Goal: Task Accomplishment & Management: Manage account settings

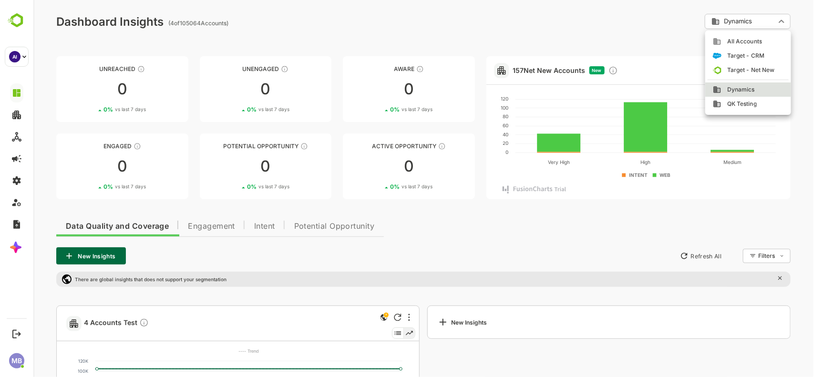
click at [757, 19] on body "Dashboard Insights ( 4 of 105064 Accounts) Dynamics ******** ​ View Funnel Comp…" at bounding box center [423, 254] width 781 height 509
click at [644, 18] on div at bounding box center [423, 188] width 781 height 377
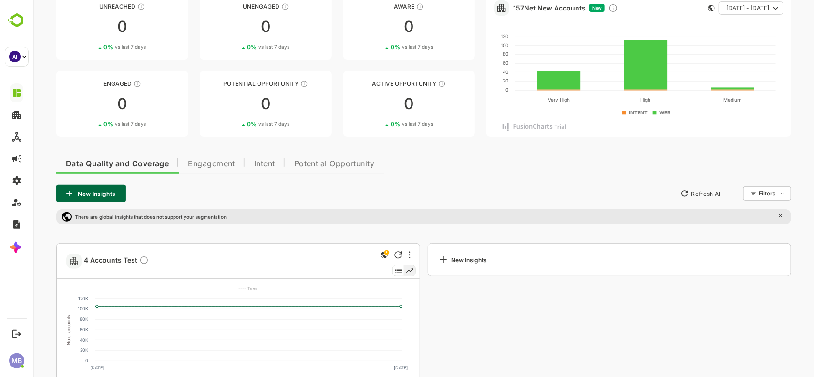
scroll to position [49, 0]
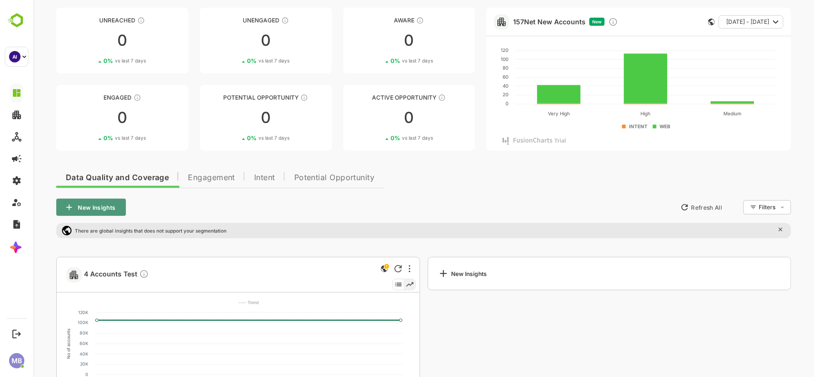
click at [100, 208] on button "New Insights" at bounding box center [91, 207] width 70 height 17
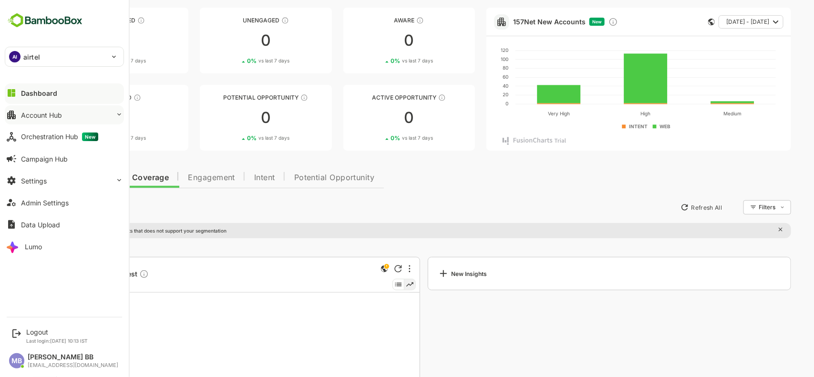
click at [40, 118] on div "Account Hub" at bounding box center [41, 115] width 41 height 8
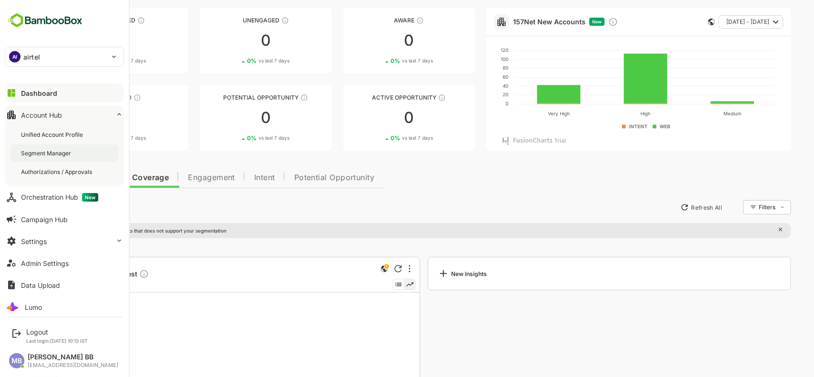
click at [33, 148] on div "Segment Manager" at bounding box center [64, 154] width 108 height 18
click at [43, 95] on div "Dashboard" at bounding box center [38, 93] width 34 height 8
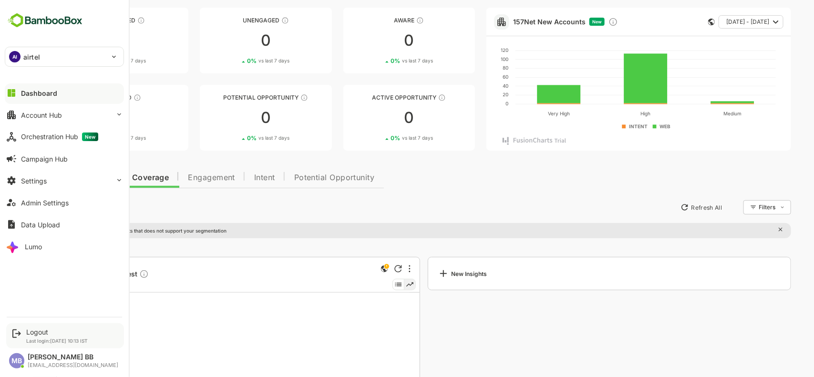
click at [23, 333] on div "Logout Last login: Sep 19 10:13 IST" at bounding box center [65, 335] width 118 height 25
click at [13, 337] on icon at bounding box center [16, 334] width 9 height 9
click at [70, 281] on div "AI airtel ****** Dashboard Account Hub Orchestration Hub New Campaign Hub Setti…" at bounding box center [64, 155] width 129 height 311
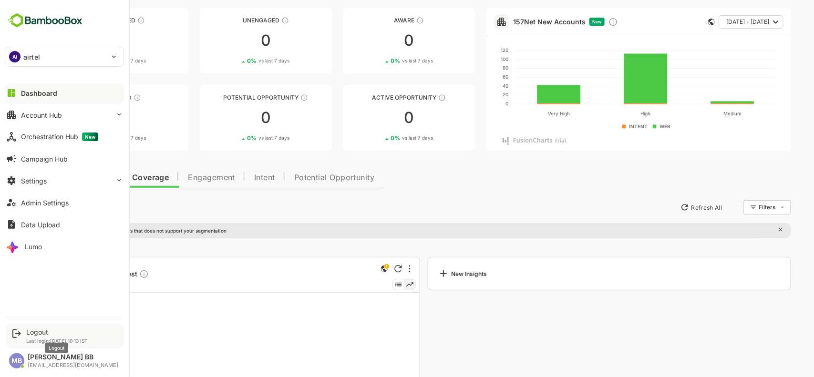
click at [41, 334] on div "Logout" at bounding box center [57, 332] width 62 height 8
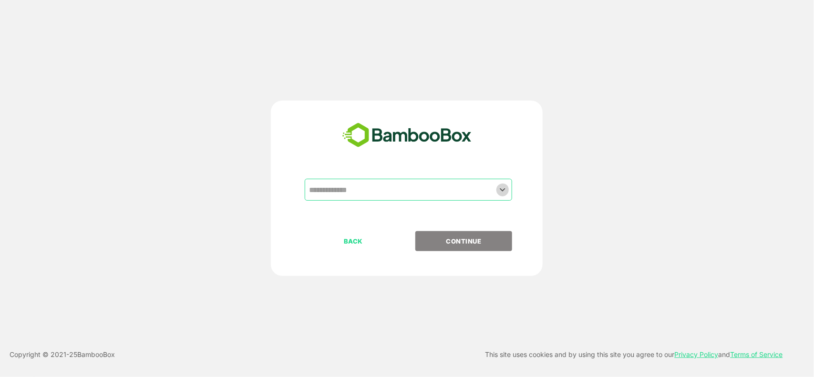
click at [504, 185] on icon "Open" at bounding box center [502, 189] width 11 height 11
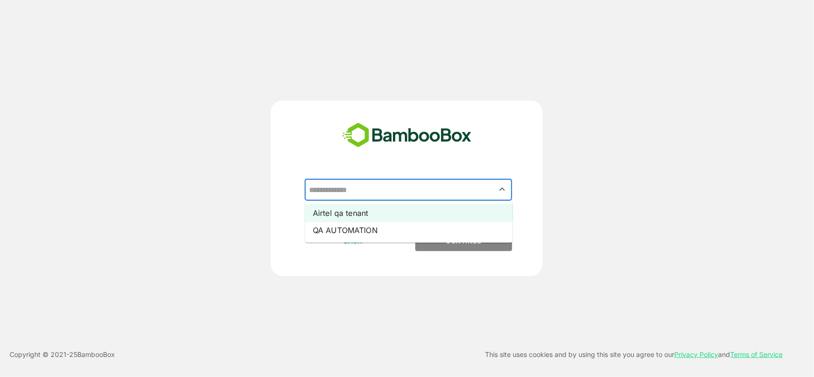
click at [392, 212] on li "Airtel qa tenant" at bounding box center [408, 213] width 207 height 17
type input "**********"
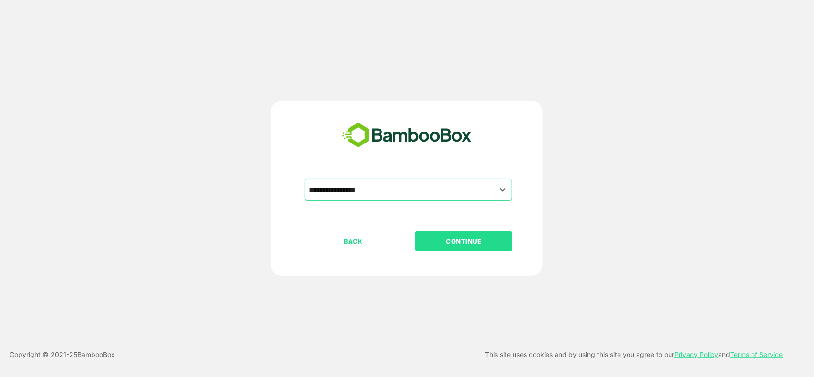
click at [452, 239] on p "CONTINUE" at bounding box center [463, 241] width 95 height 10
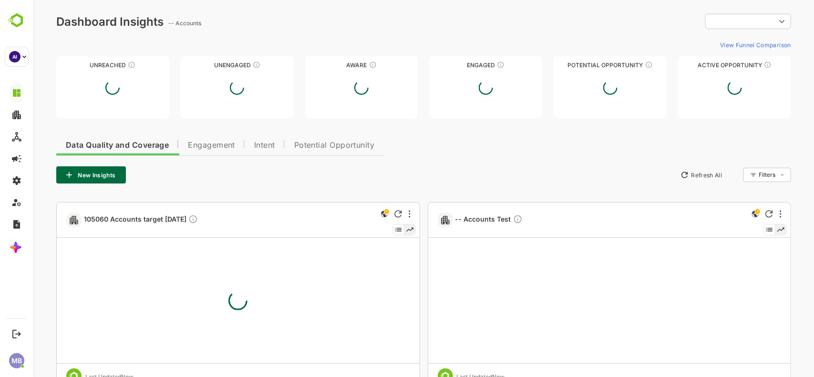
type input "**********"
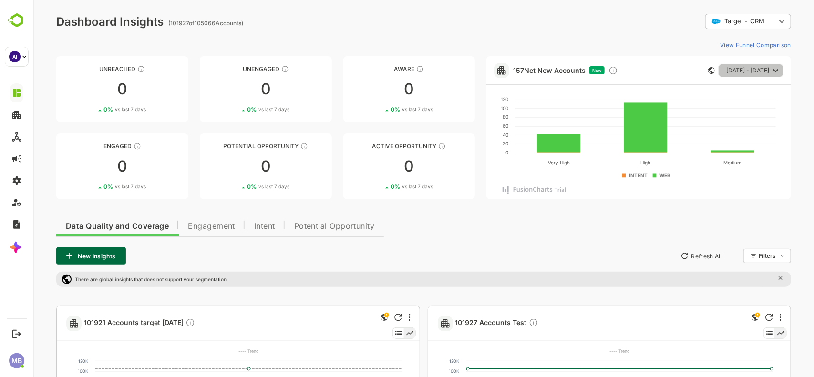
click at [776, 71] on icon "button" at bounding box center [775, 70] width 11 height 11
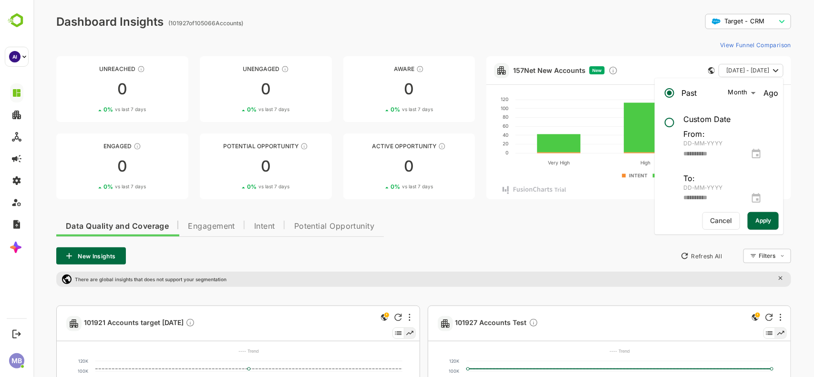
click at [587, 38] on div "View Funnel Comparison" at bounding box center [423, 44] width 735 height 15
click at [718, 220] on span "Cancel" at bounding box center [720, 221] width 27 height 12
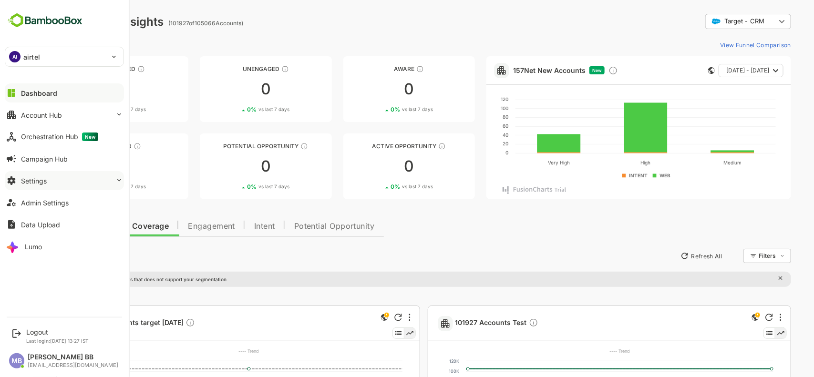
click at [62, 181] on button "Settings" at bounding box center [64, 180] width 119 height 19
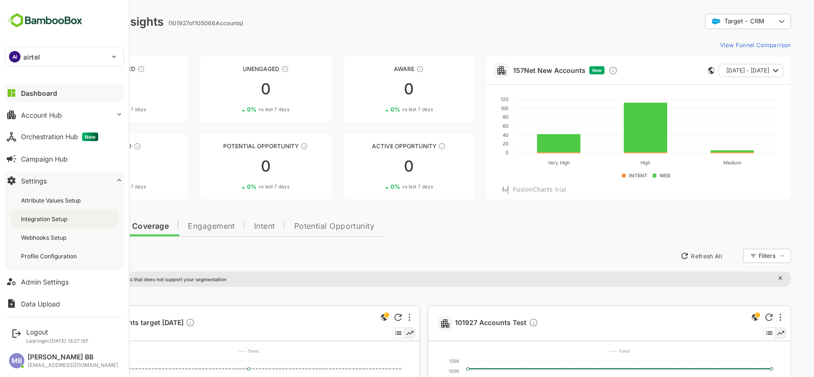
click at [62, 214] on div "Integration Setup" at bounding box center [64, 219] width 108 height 18
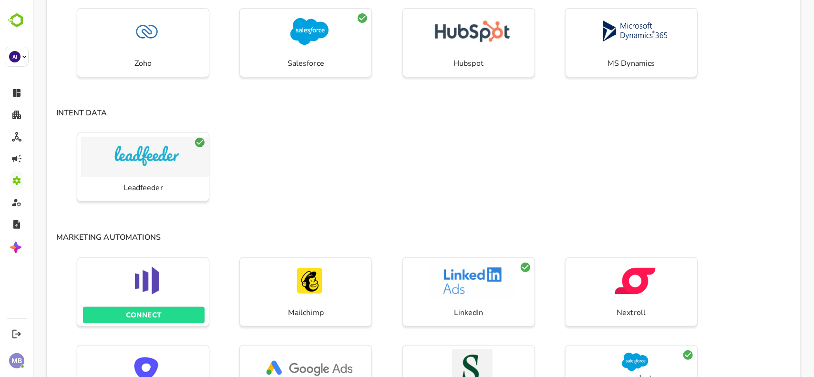
scroll to position [143, 0]
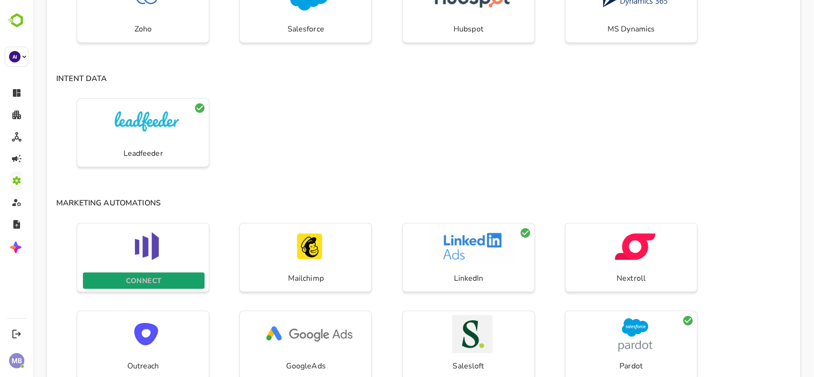
click at [167, 280] on span "CONNECT" at bounding box center [143, 281] width 112 height 12
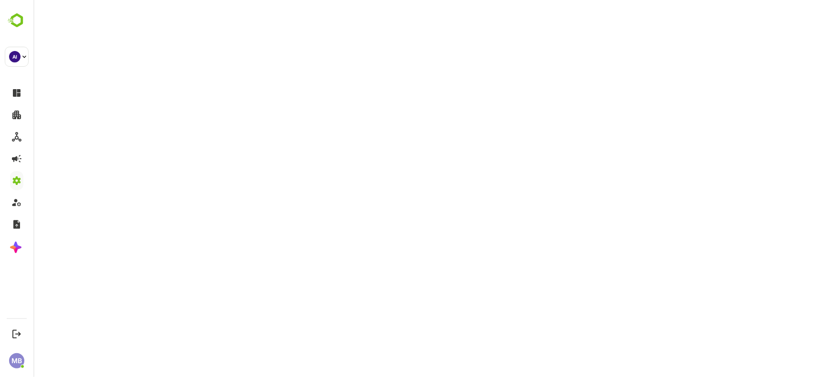
scroll to position [0, 0]
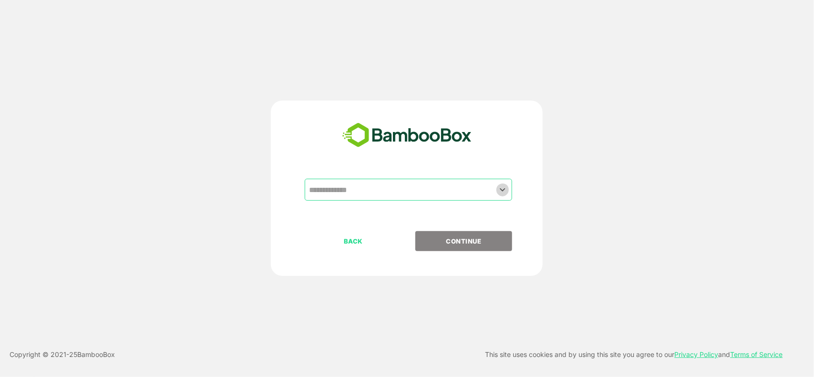
click at [505, 185] on icon "Open" at bounding box center [502, 189] width 11 height 11
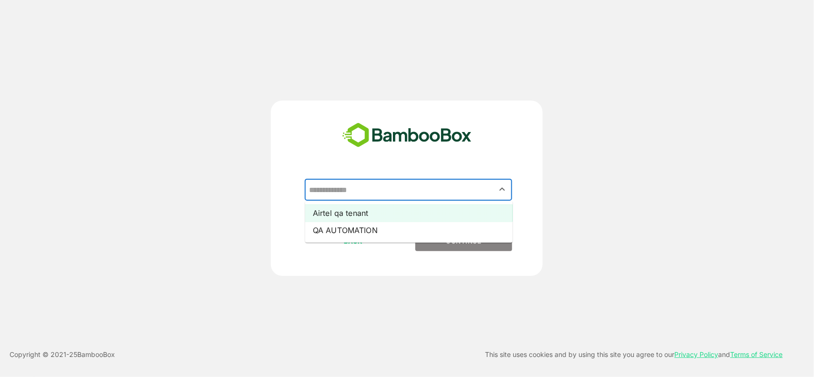
click at [403, 219] on li "Airtel qa tenant" at bounding box center [408, 213] width 207 height 17
type input "**********"
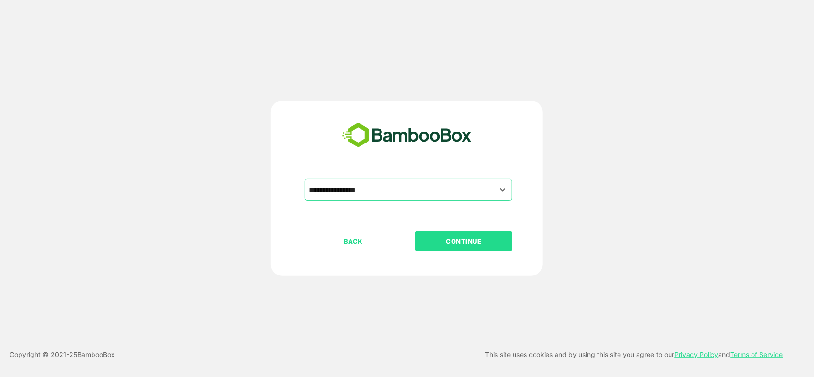
click at [451, 233] on button "CONTINUE" at bounding box center [463, 241] width 97 height 20
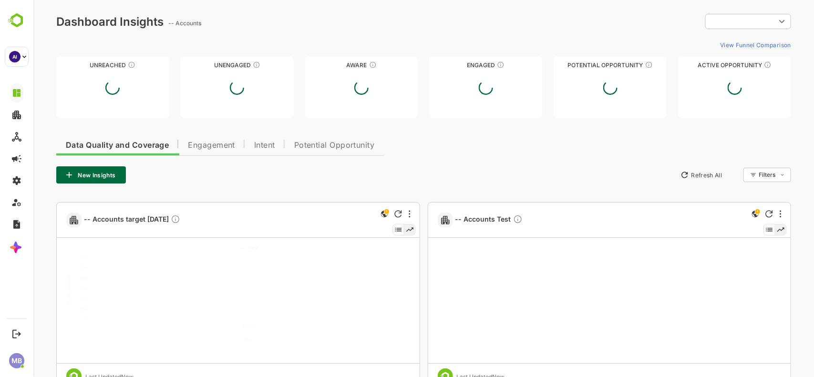
type input "**********"
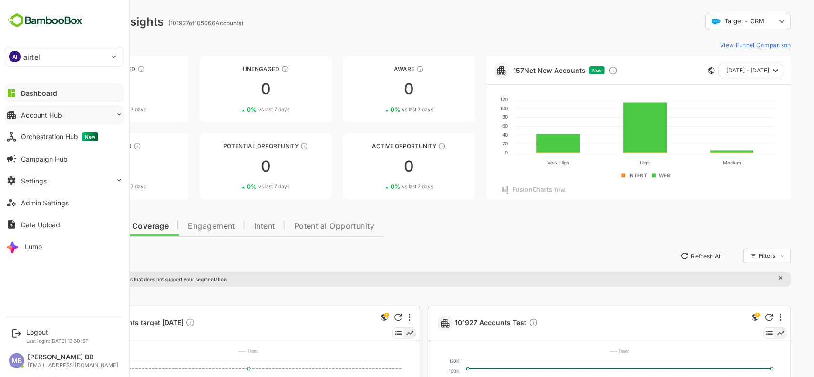
click at [21, 113] on div "Account Hub" at bounding box center [41, 115] width 41 height 8
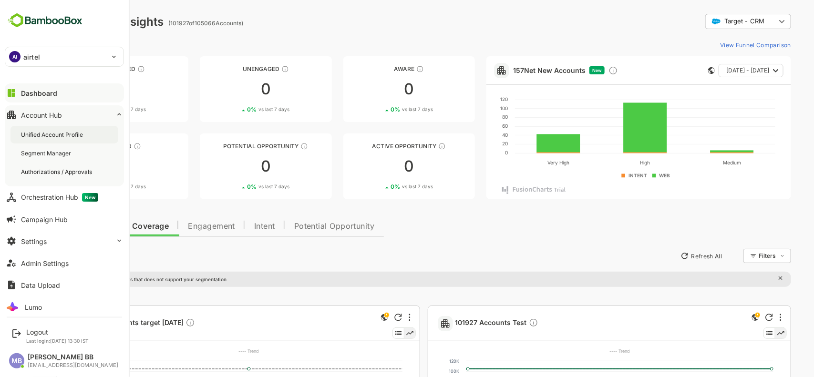
click at [48, 129] on div "Unified Account Profile" at bounding box center [64, 135] width 108 height 18
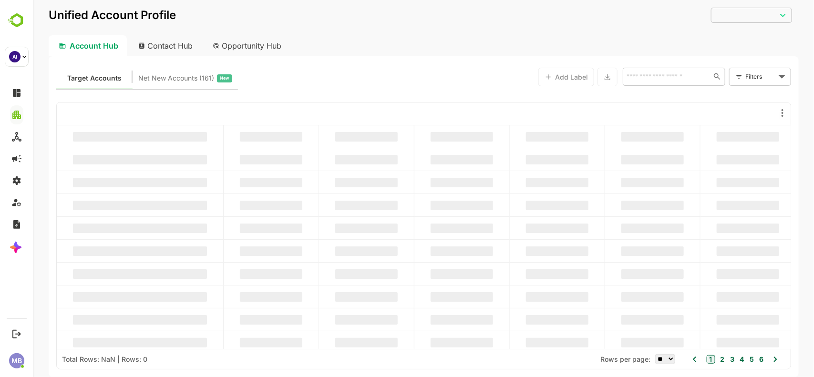
type input "**********"
click at [782, 112] on icon at bounding box center [782, 112] width 11 height 11
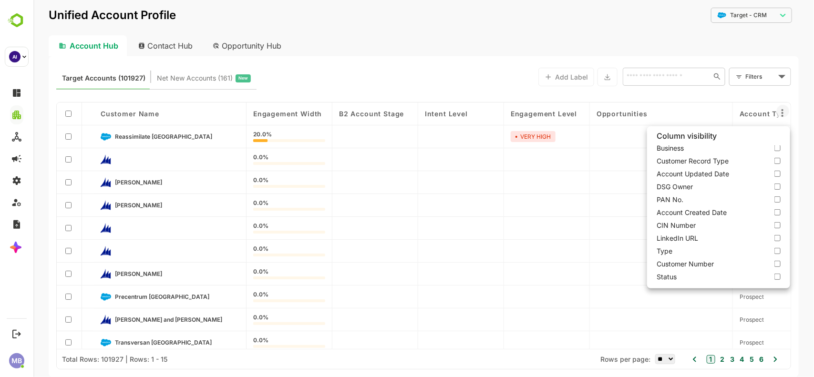
scroll to position [635, 0]
click at [391, 29] on div at bounding box center [423, 188] width 781 height 377
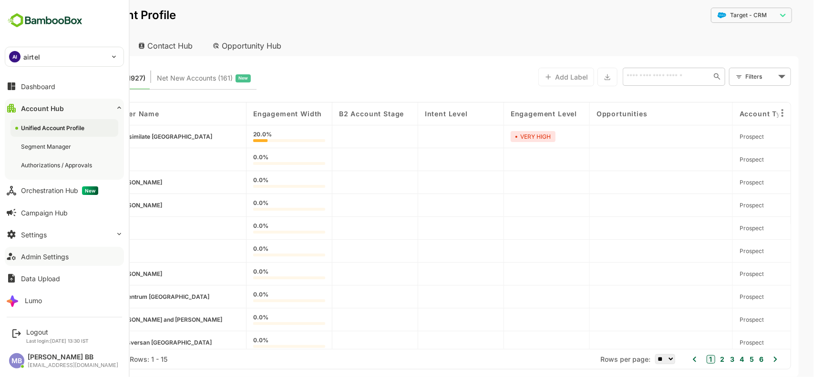
scroll to position [8, 0]
click at [51, 229] on button "Settings" at bounding box center [64, 234] width 119 height 19
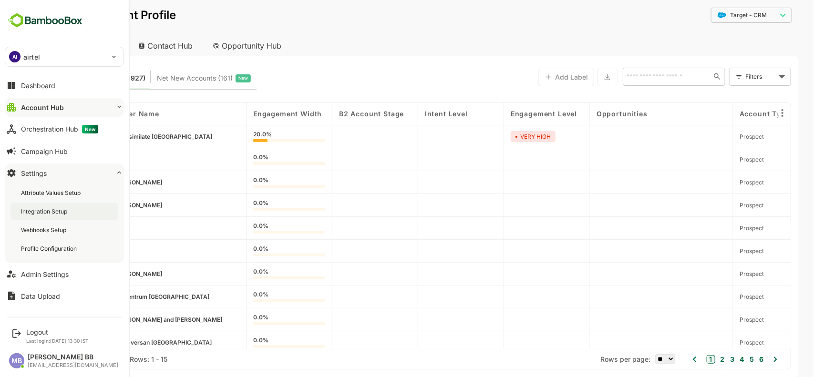
click at [38, 210] on div "Integration Setup" at bounding box center [45, 211] width 48 height 8
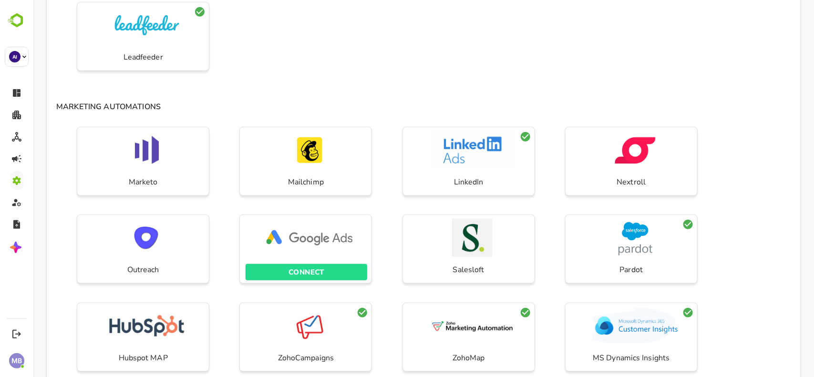
scroll to position [239, 0]
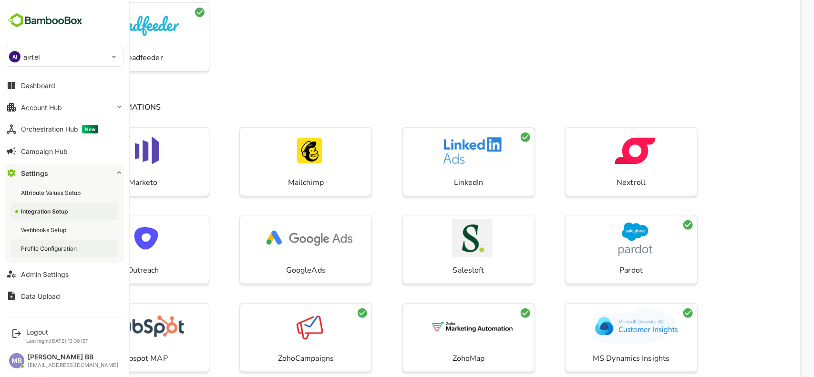
click at [52, 245] on div "Profile Configuration" at bounding box center [50, 249] width 58 height 8
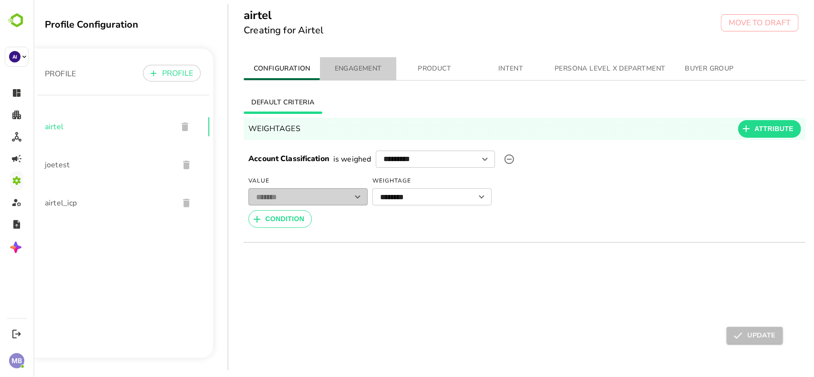
click at [360, 68] on span "ENGAGEMENT" at bounding box center [357, 69] width 65 height 12
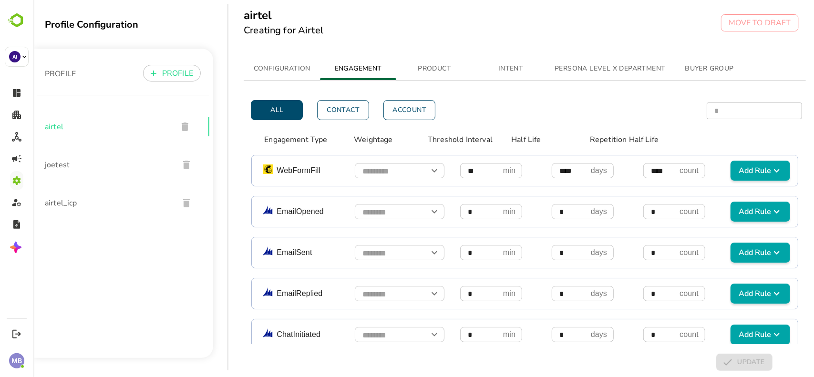
click at [249, 142] on thead "Engagement Type Weightage Threshold Interval Half Life Repetition Half Life" at bounding box center [524, 137] width 562 height 16
click at [429, 60] on button "PRODUCT" at bounding box center [434, 68] width 76 height 23
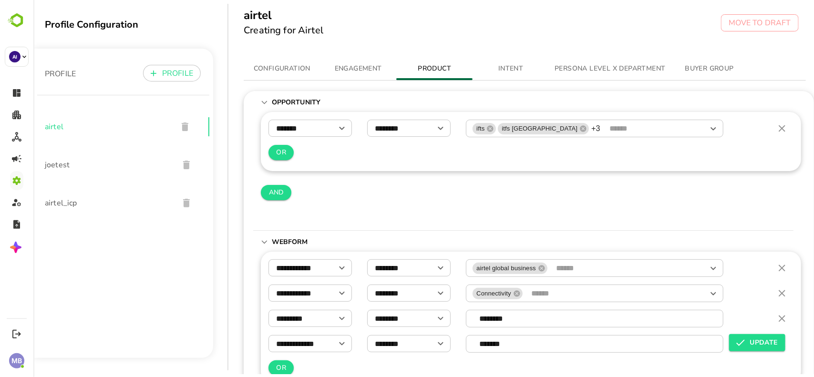
scroll to position [100, 0]
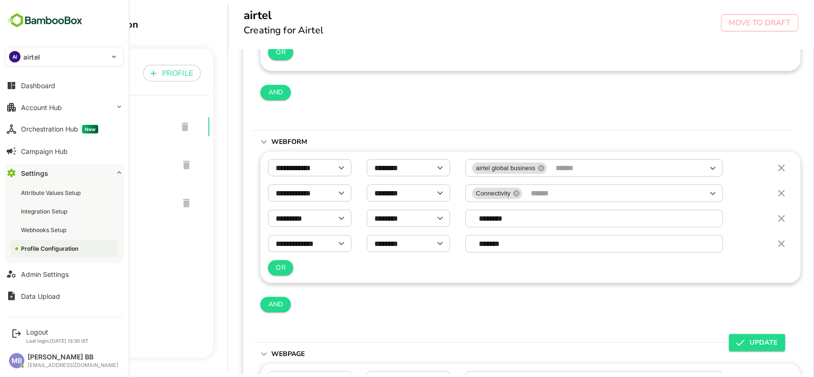
click at [43, 56] on div "AI airtel" at bounding box center [58, 56] width 107 height 19
click at [183, 25] on div at bounding box center [407, 188] width 814 height 377
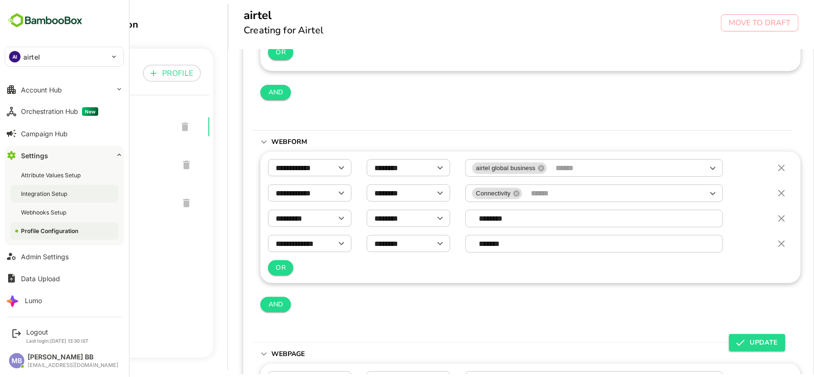
click at [34, 196] on div "Integration Setup" at bounding box center [45, 194] width 48 height 8
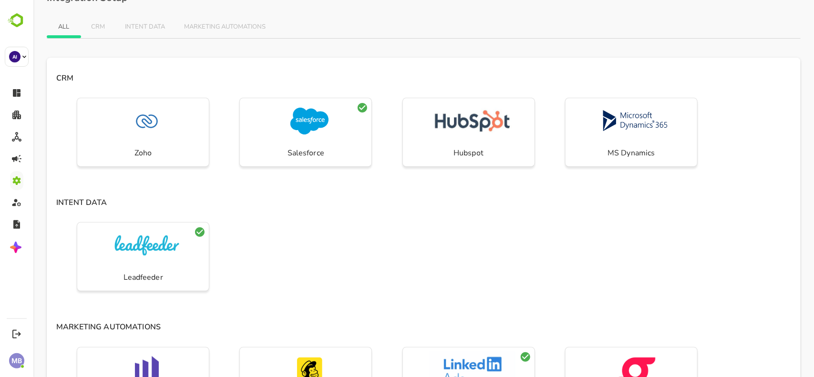
scroll to position [20, 0]
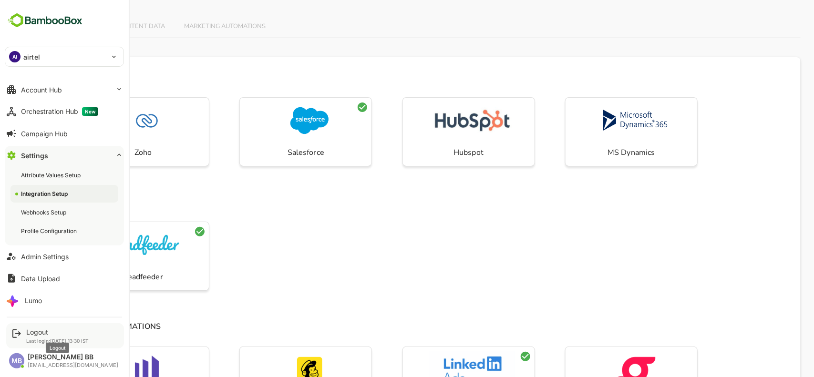
click at [44, 332] on div "Logout" at bounding box center [57, 332] width 62 height 8
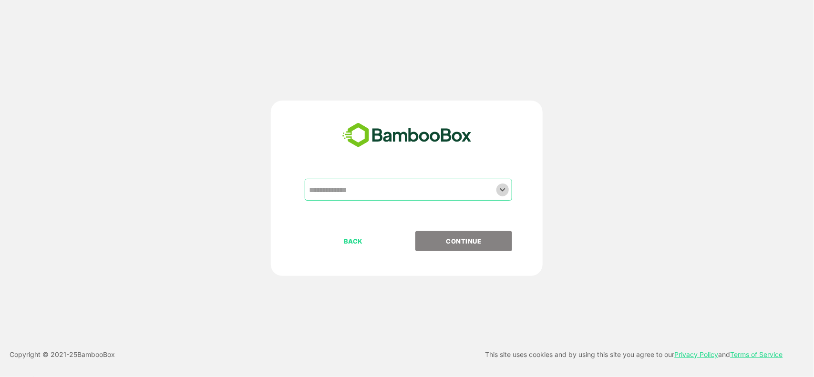
click at [498, 190] on icon "Open" at bounding box center [502, 189] width 11 height 11
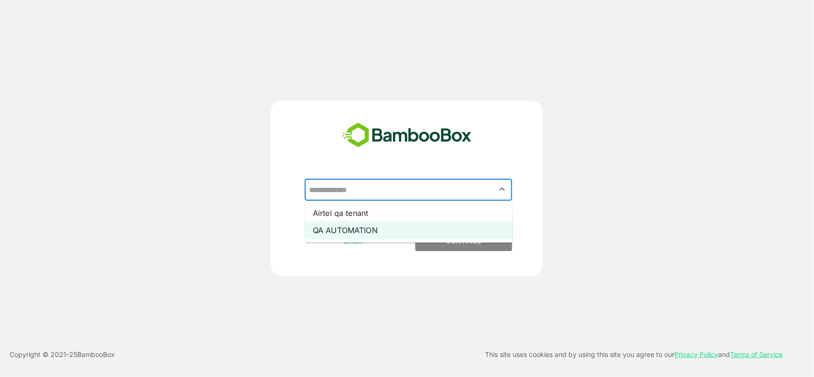
click at [414, 226] on li "QA AUTOMATION" at bounding box center [408, 230] width 207 height 17
type input "**********"
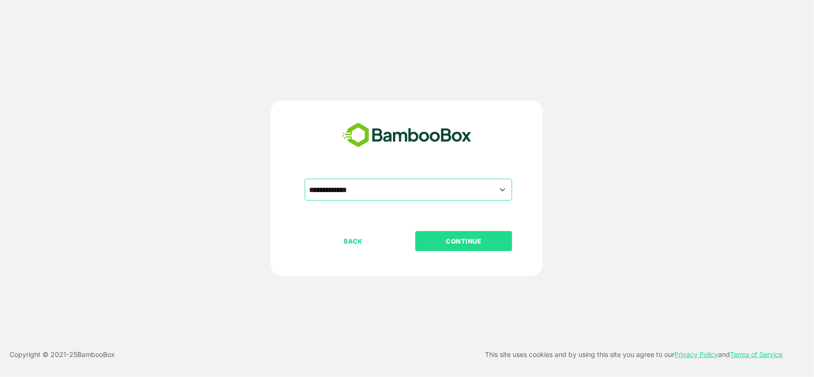
click at [461, 247] on button "CONTINUE" at bounding box center [463, 241] width 97 height 20
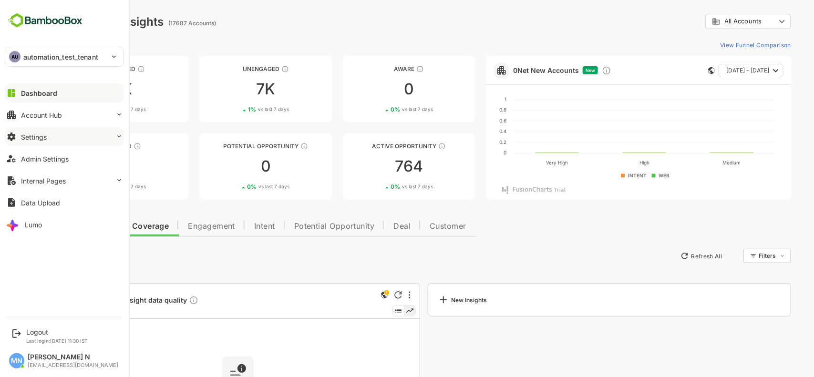
click at [39, 145] on button "Settings" at bounding box center [64, 136] width 119 height 19
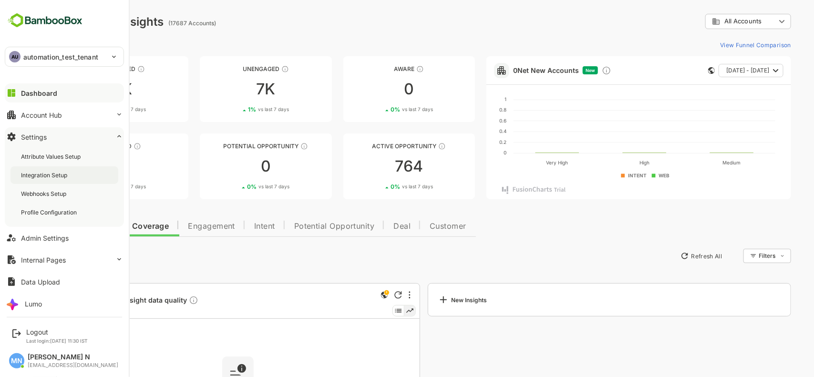
click at [41, 171] on div "Integration Setup" at bounding box center [45, 175] width 48 height 8
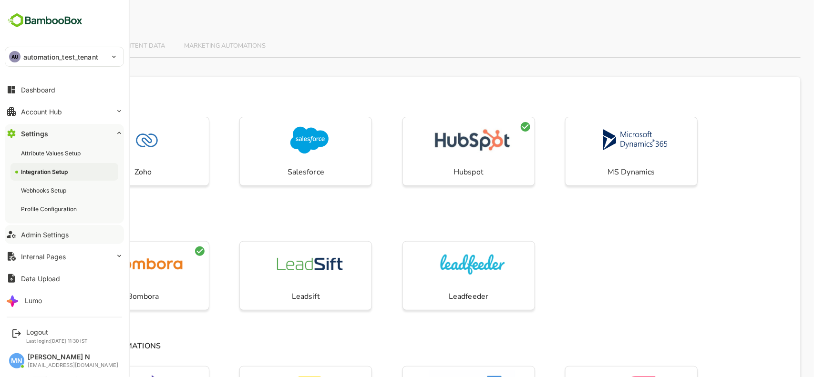
scroll to position [4, 0]
click at [39, 92] on div "Dashboard" at bounding box center [38, 90] width 34 height 8
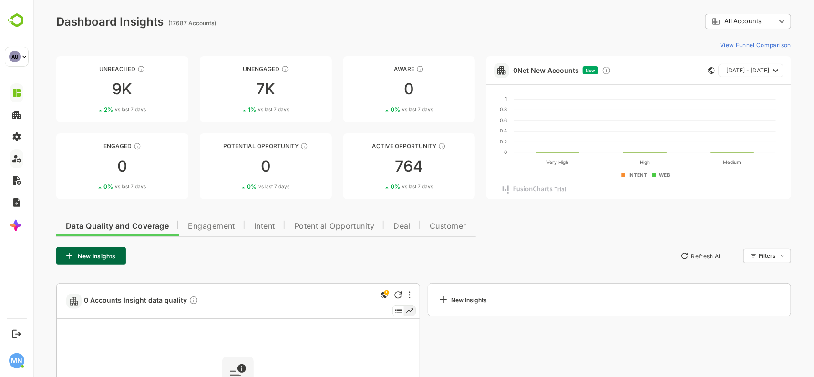
scroll to position [110, 0]
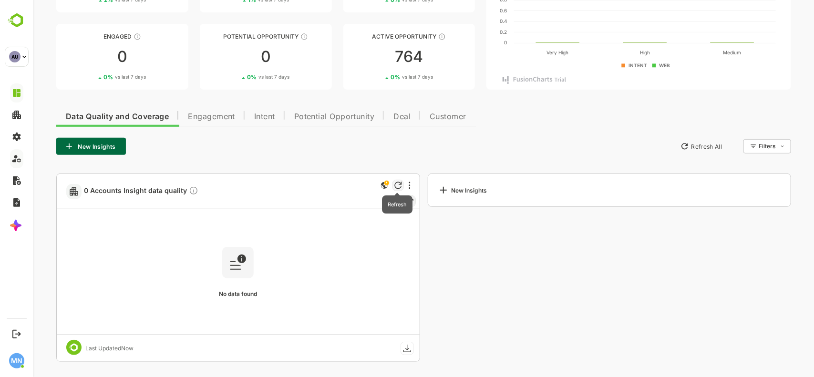
click at [397, 182] on icon "Refresh" at bounding box center [397, 185] width 7 height 7
click at [684, 151] on icon "button" at bounding box center [685, 147] width 10 height 10
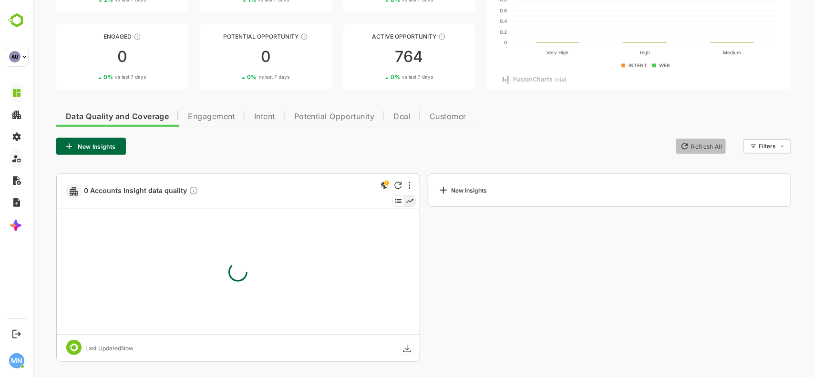
click at [684, 151] on icon "button" at bounding box center [685, 147] width 10 height 10
click at [215, 114] on span "Engagement" at bounding box center [210, 117] width 47 height 8
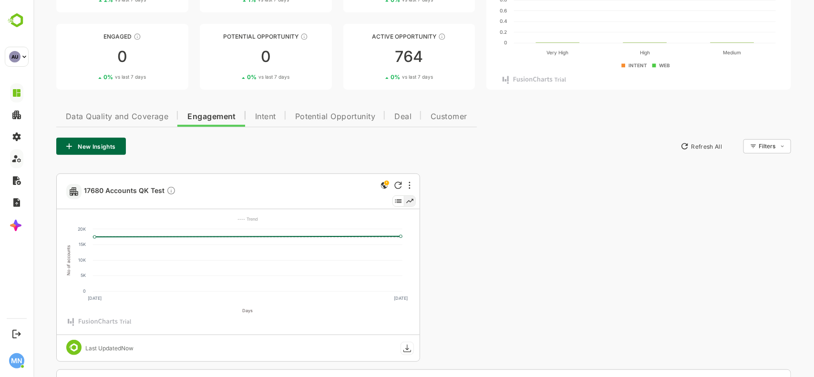
click at [134, 111] on button "Data Quality and Coverage" at bounding box center [117, 115] width 122 height 23
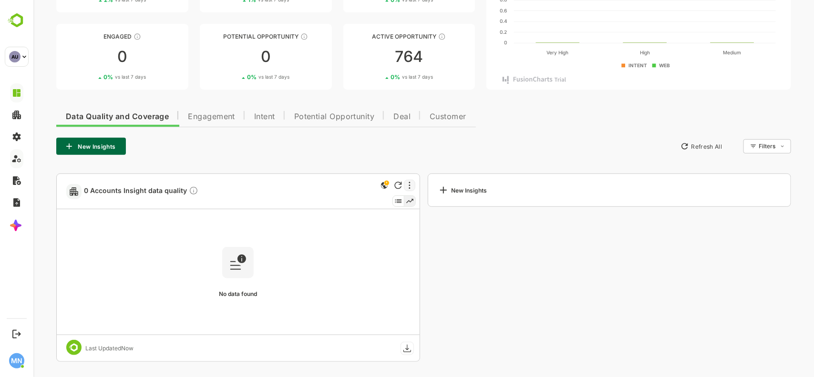
click at [410, 188] on div at bounding box center [409, 185] width 11 height 11
click at [260, 144] on div at bounding box center [423, 188] width 781 height 377
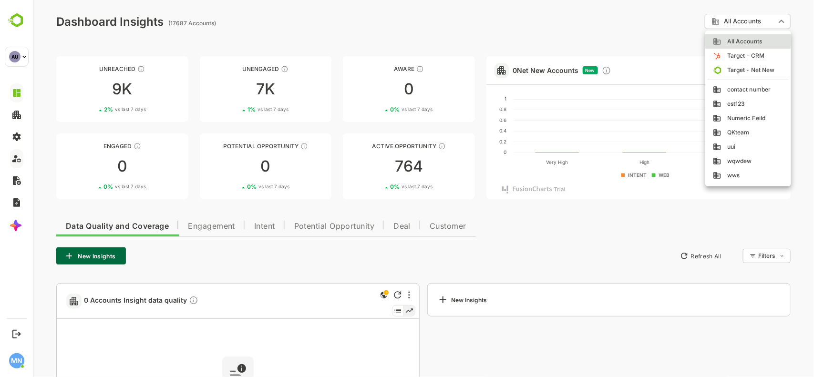
click at [746, 23] on body "**********" at bounding box center [423, 243] width 781 height 487
click at [745, 56] on span "Target - CRM" at bounding box center [742, 56] width 43 height 9
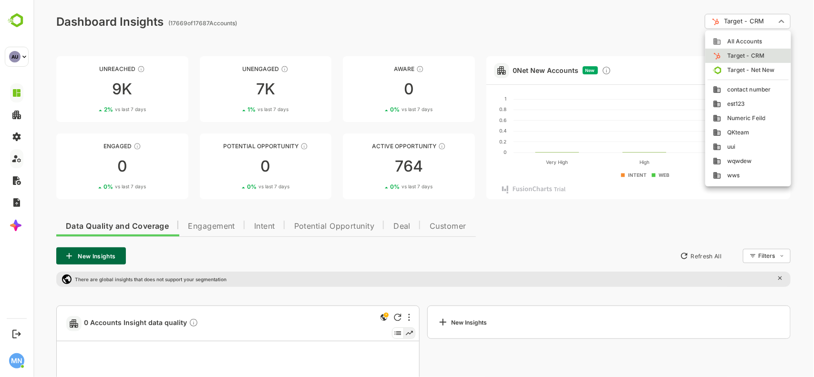
click at [718, 20] on body "**********" at bounding box center [423, 254] width 781 height 509
click at [723, 71] on span "Target - Net New" at bounding box center [747, 70] width 53 height 9
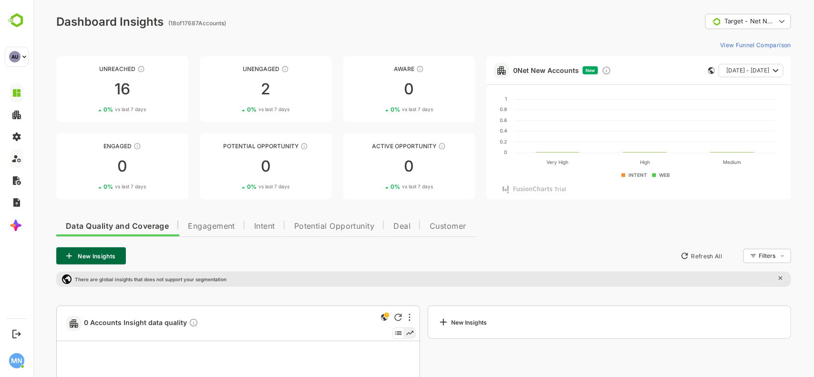
click at [727, 17] on body "**********" at bounding box center [423, 254] width 781 height 509
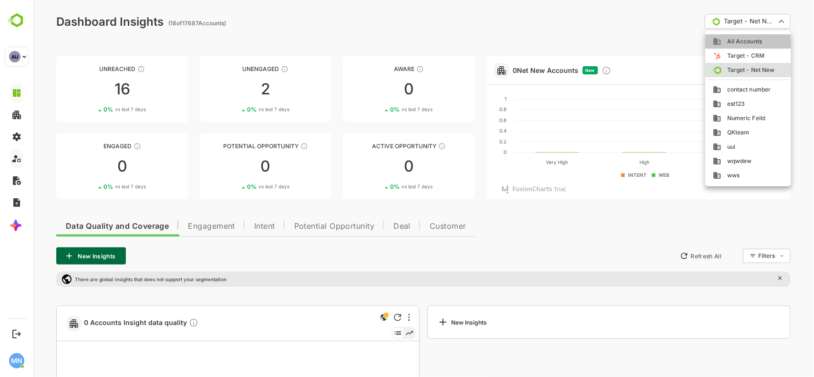
click at [721, 39] on span "All Accounts" at bounding box center [741, 41] width 41 height 9
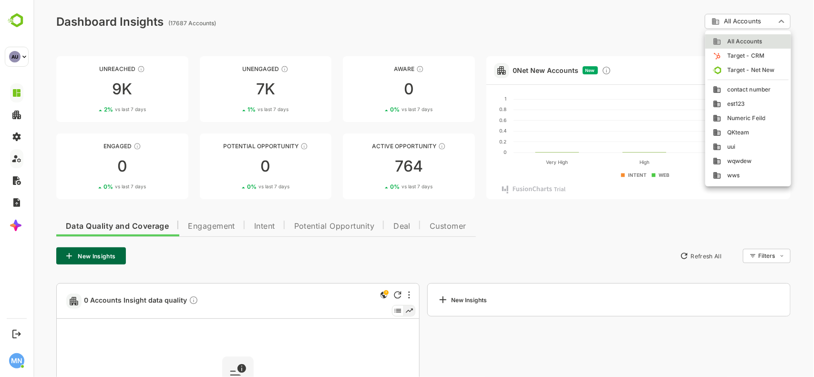
click at [723, 24] on body "**********" at bounding box center [423, 243] width 781 height 487
click at [736, 120] on span "Numeric Feild" at bounding box center [743, 118] width 44 height 9
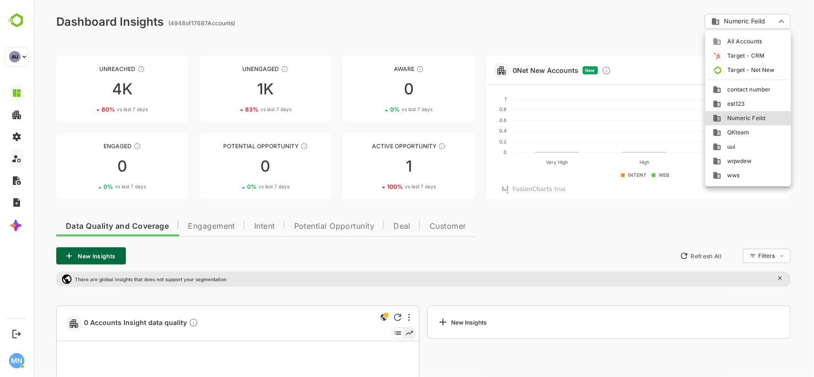
click at [731, 18] on body "**********" at bounding box center [423, 254] width 781 height 509
click at [730, 39] on span "All Accounts" at bounding box center [741, 41] width 41 height 9
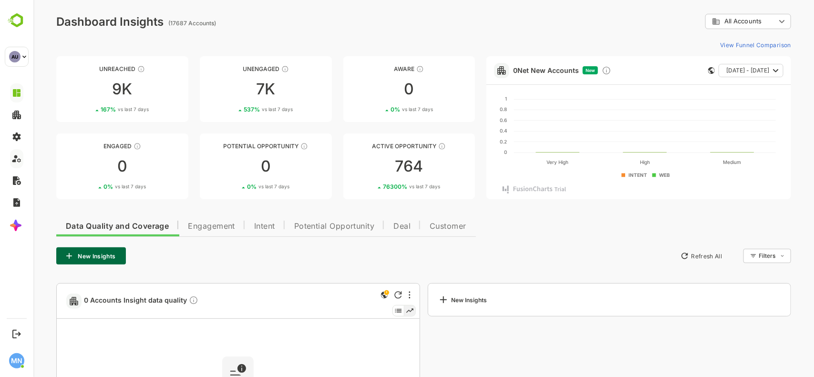
click at [732, 27] on body "**********" at bounding box center [423, 243] width 781 height 487
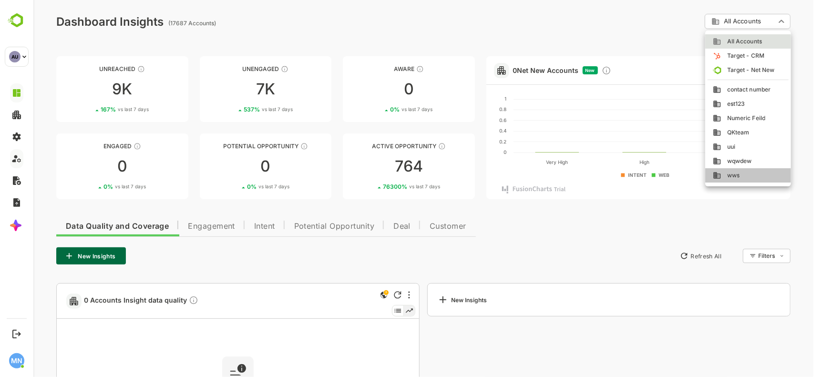
click at [732, 170] on li "wws" at bounding box center [748, 175] width 86 height 14
type input "***"
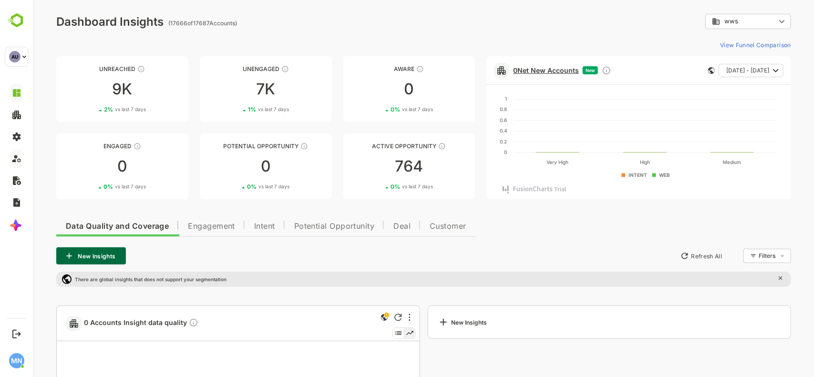
click at [526, 68] on link "0 Net New Accounts" at bounding box center [546, 70] width 66 height 8
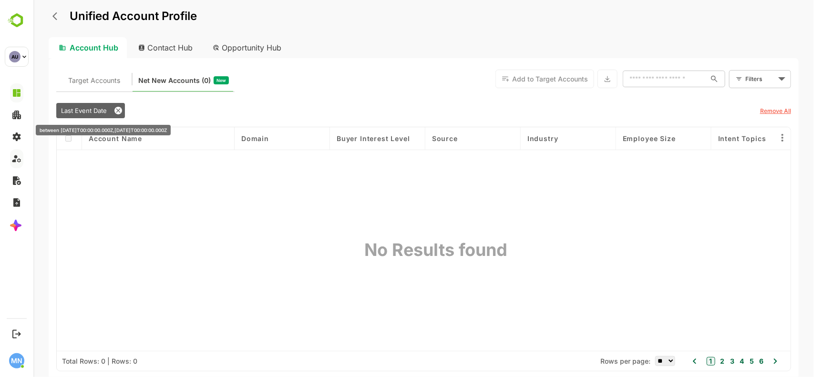
click at [115, 110] on icon at bounding box center [118, 111] width 8 height 8
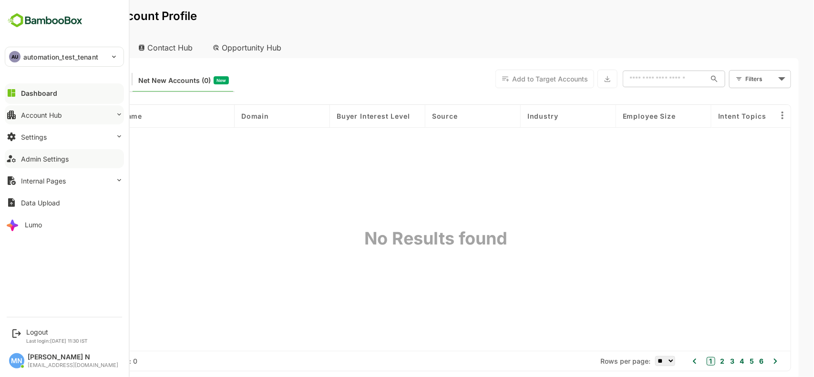
click at [22, 118] on div "Account Hub" at bounding box center [41, 115] width 41 height 8
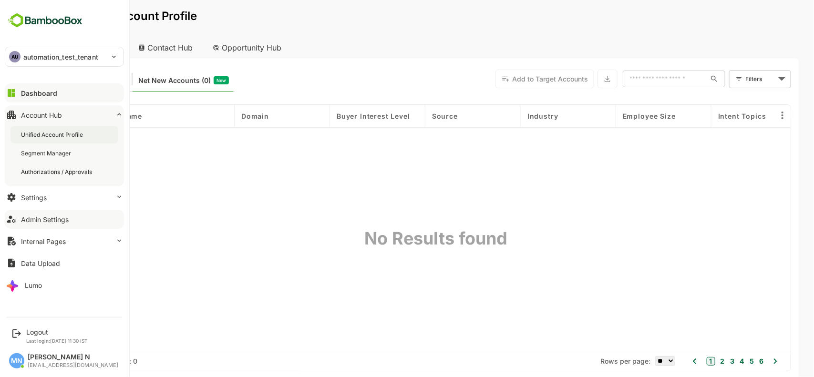
click at [34, 137] on div "Unified Account Profile" at bounding box center [53, 135] width 64 height 8
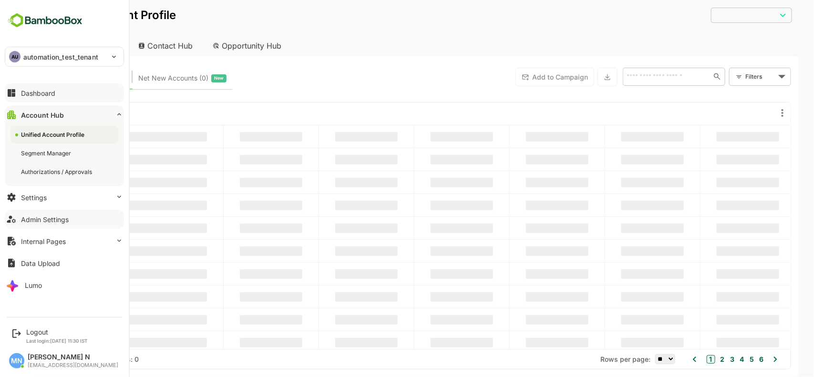
type input "***"
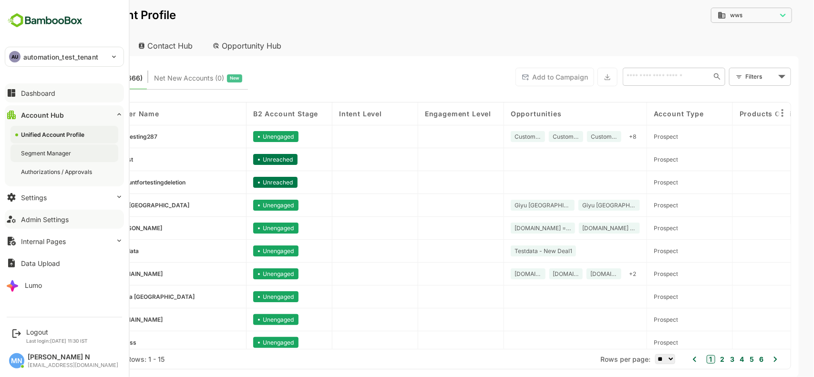
click at [34, 154] on div "Segment Manager" at bounding box center [47, 153] width 52 height 8
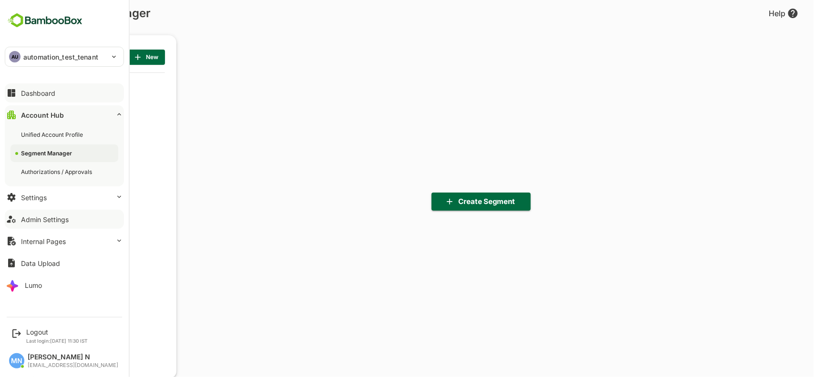
scroll to position [261, 117]
click at [44, 175] on div "Authorizations / Approvals" at bounding box center [57, 172] width 73 height 8
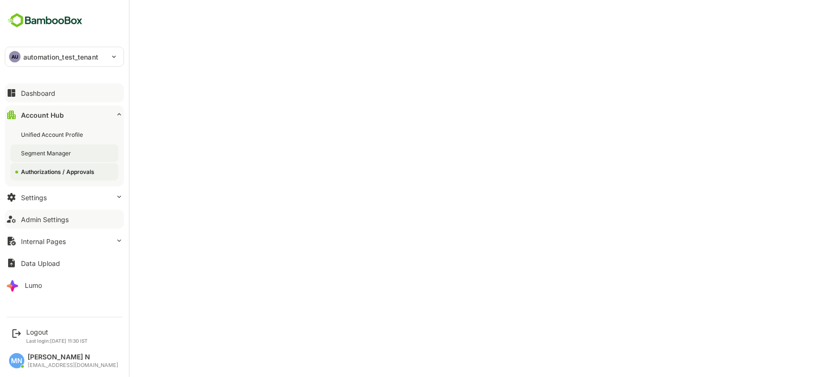
click at [41, 152] on div "Segment Manager" at bounding box center [47, 153] width 52 height 8
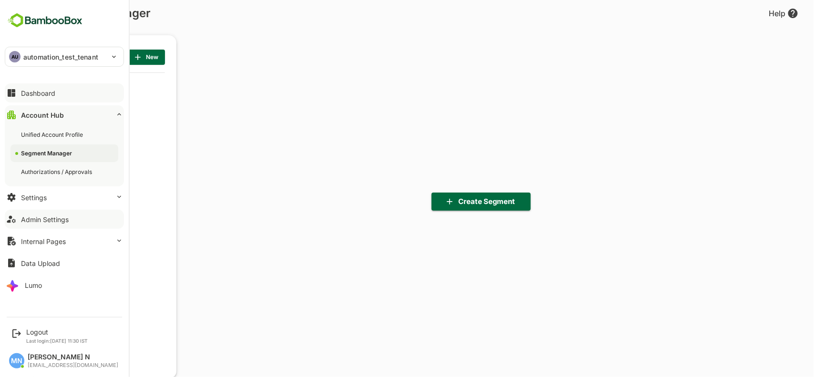
scroll to position [261, 117]
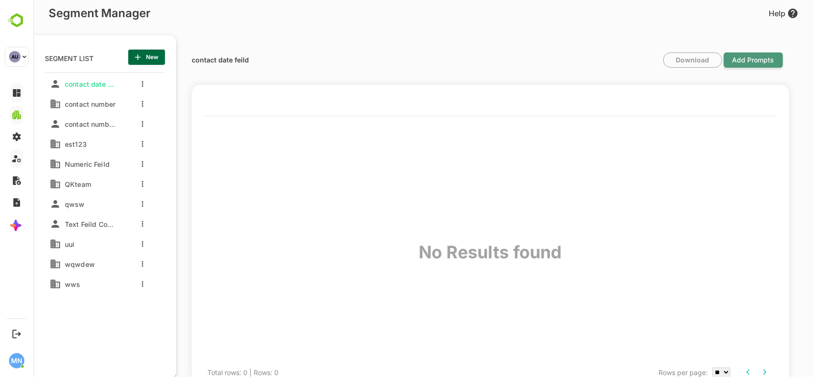
click at [746, 61] on span "Add Prompts" at bounding box center [753, 60] width 52 height 22
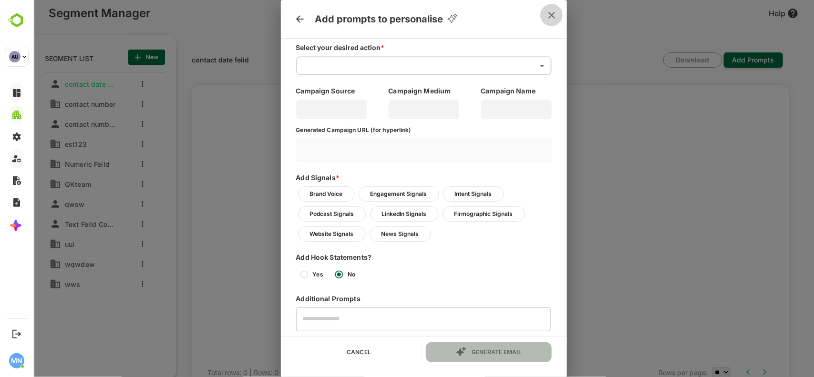
click at [551, 16] on icon "close" at bounding box center [551, 15] width 11 height 11
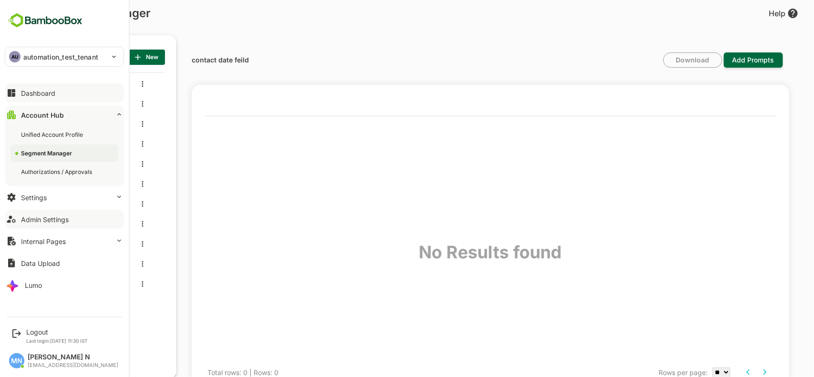
click at [28, 156] on div "Segment Manager" at bounding box center [47, 153] width 53 height 8
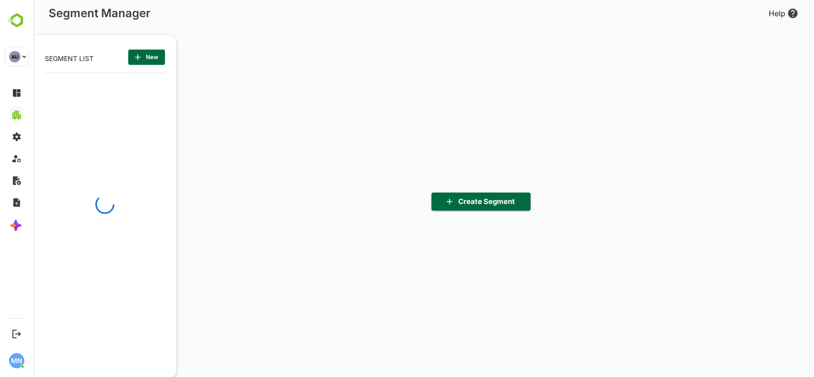
scroll to position [261, 117]
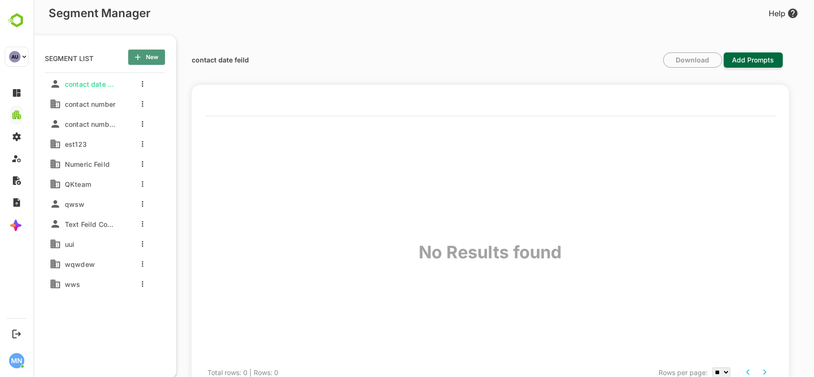
click at [160, 61] on button "New" at bounding box center [146, 57] width 37 height 15
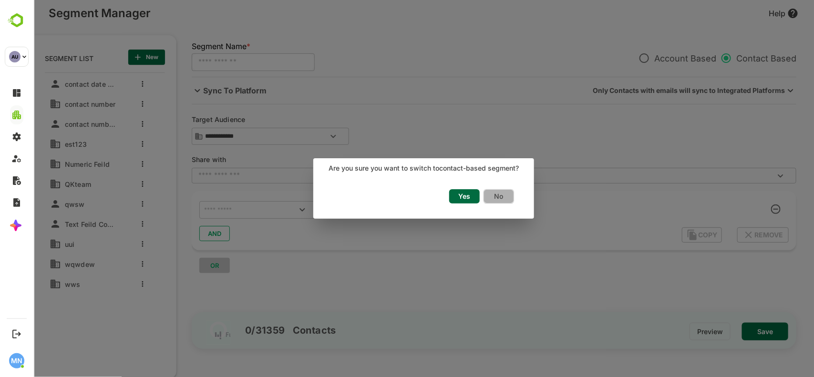
click at [503, 193] on span "No" at bounding box center [498, 196] width 20 height 12
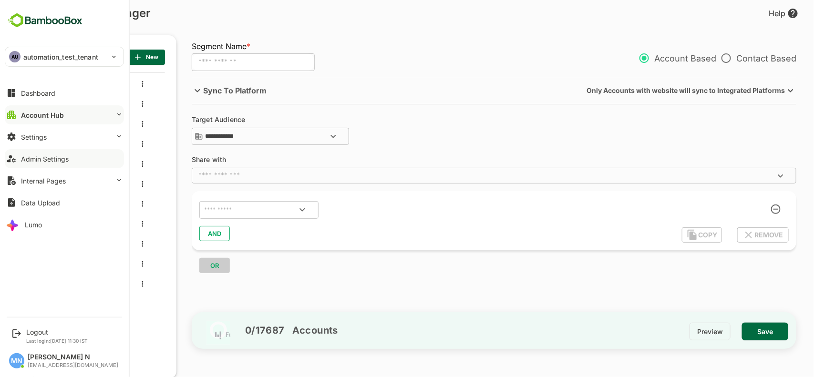
click at [42, 156] on div "Admin Settings" at bounding box center [45, 159] width 48 height 8
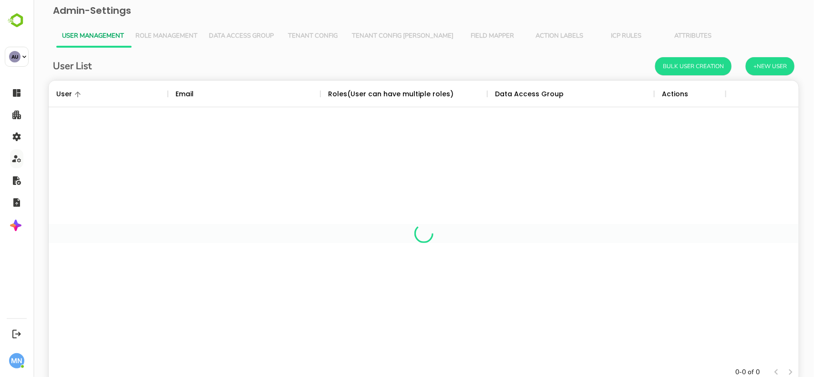
scroll to position [270, 733]
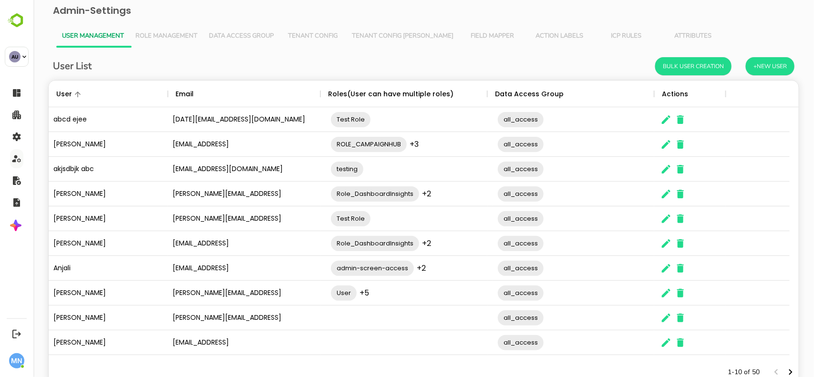
click at [459, 30] on button "Field Mapper" at bounding box center [492, 36] width 67 height 23
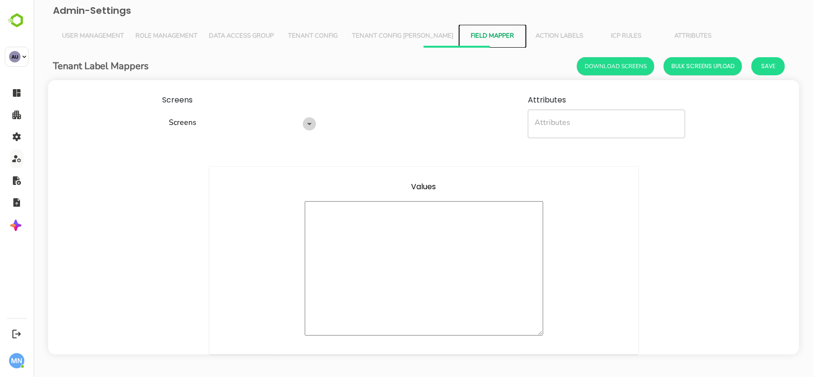
click at [306, 126] on icon "Open" at bounding box center [308, 123] width 11 height 11
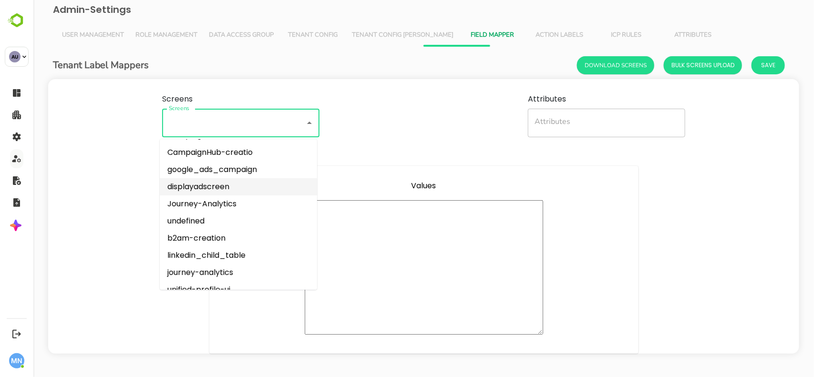
scroll to position [226, 0]
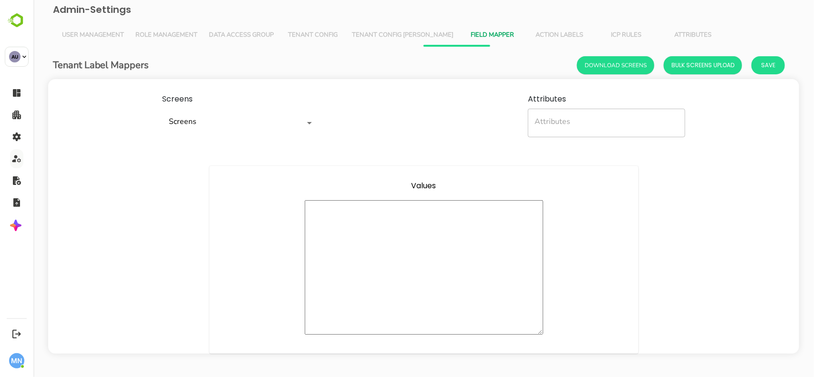
click at [430, 89] on div "Screens Screens Screens Attributes Attributes Attributes" at bounding box center [423, 115] width 751 height 73
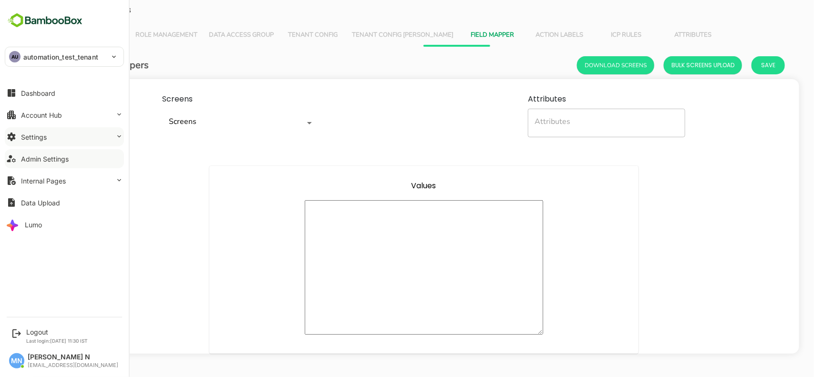
click at [44, 132] on button "Settings" at bounding box center [64, 136] width 119 height 19
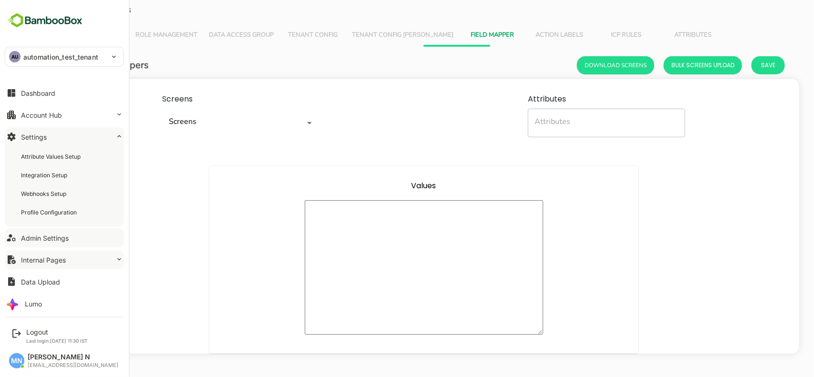
scroll to position [4, 0]
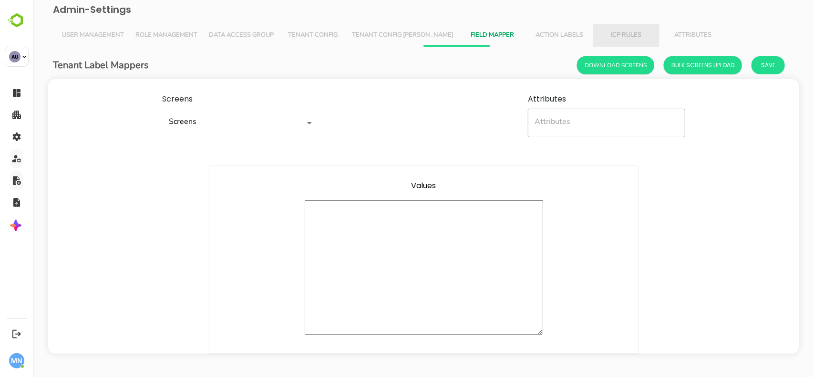
click at [598, 31] on span "ICP Rules" at bounding box center [625, 35] width 55 height 8
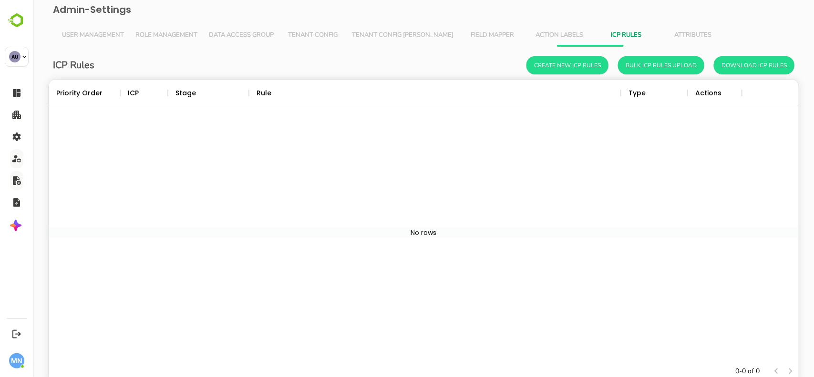
scroll to position [270, 733]
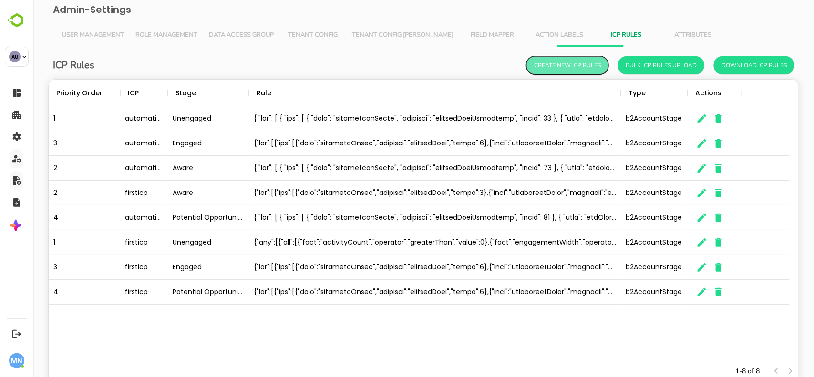
click at [539, 74] on button "Create New ICP Rules" at bounding box center [567, 65] width 82 height 18
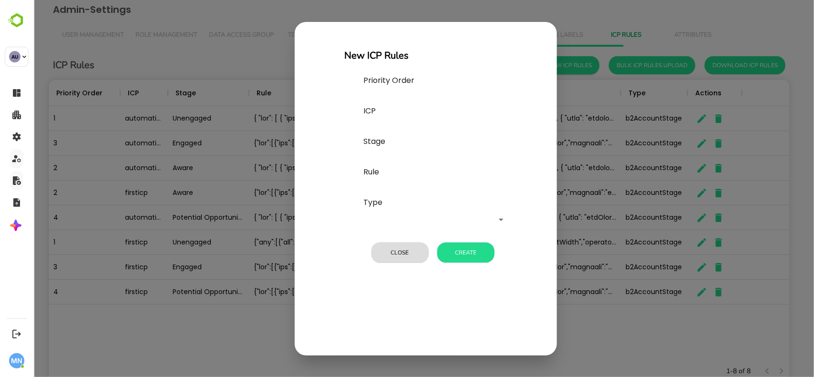
scroll to position [270, 732]
click at [391, 249] on button "Close" at bounding box center [399, 253] width 57 height 20
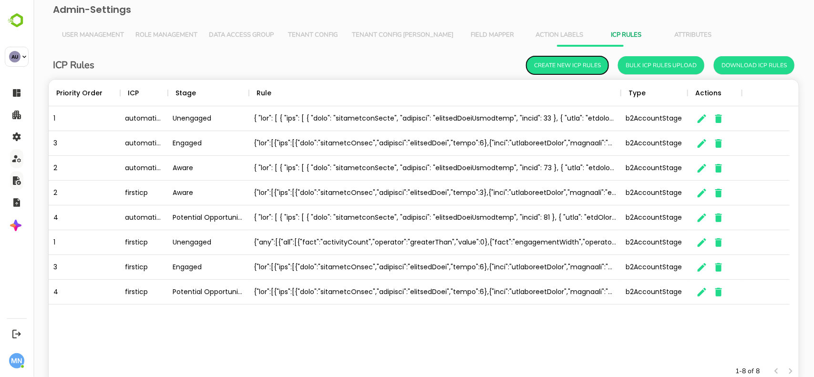
scroll to position [0, 0]
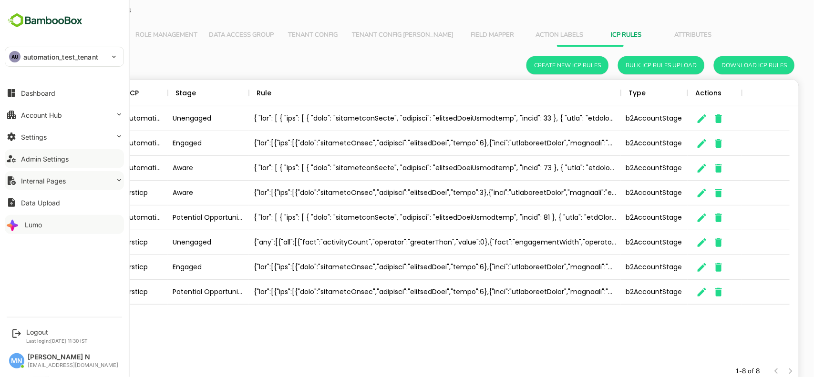
click at [20, 220] on icon at bounding box center [13, 224] width 15 height 15
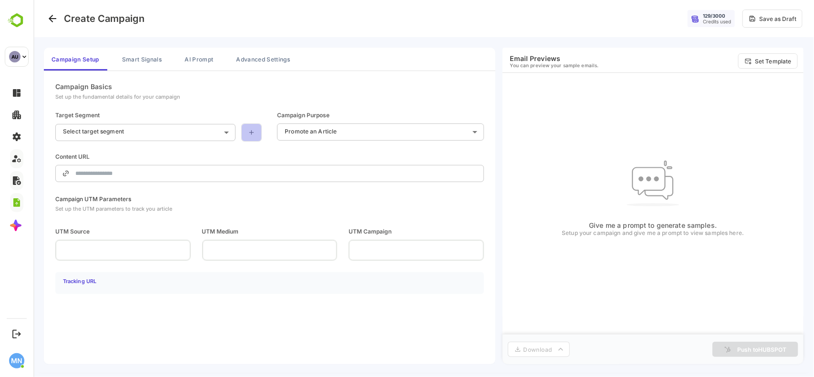
click at [253, 135] on icon at bounding box center [251, 133] width 8 height 8
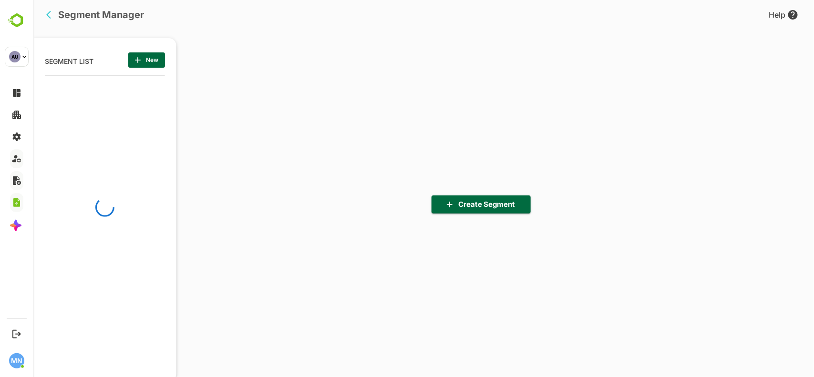
scroll to position [261, 117]
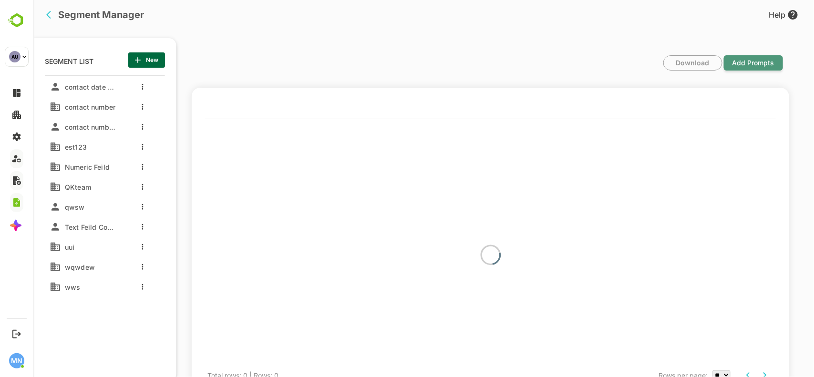
click at [754, 56] on span "Add Prompts" at bounding box center [753, 63] width 52 height 22
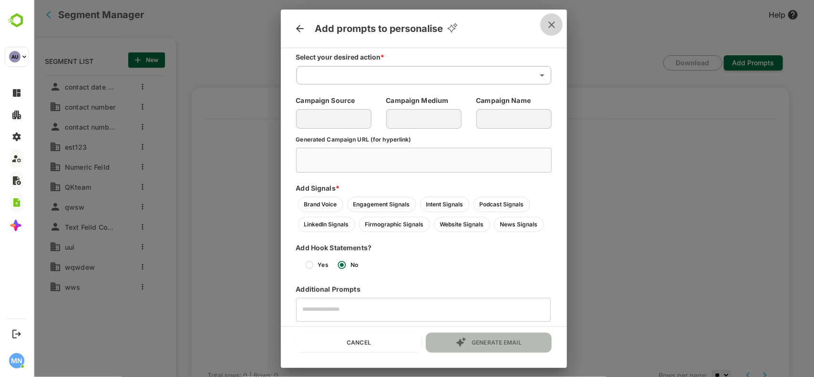
click at [551, 21] on icon "close" at bounding box center [551, 24] width 11 height 11
